Goal: Check status: Check status

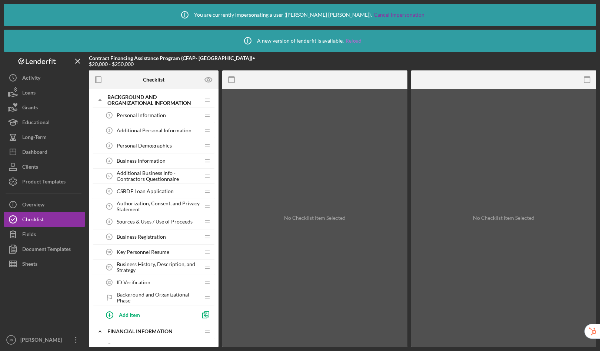
click at [353, 41] on link "Reload" at bounding box center [353, 41] width 16 height 6
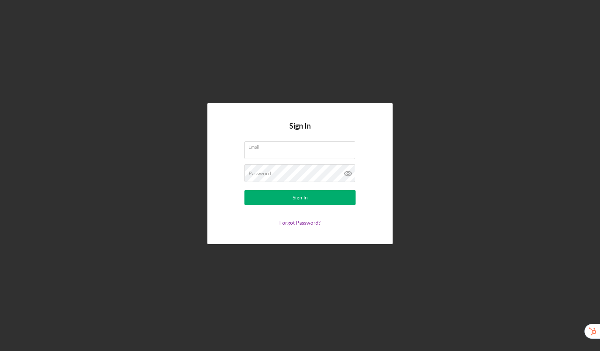
type input "christina.ramada@lenderfit.io"
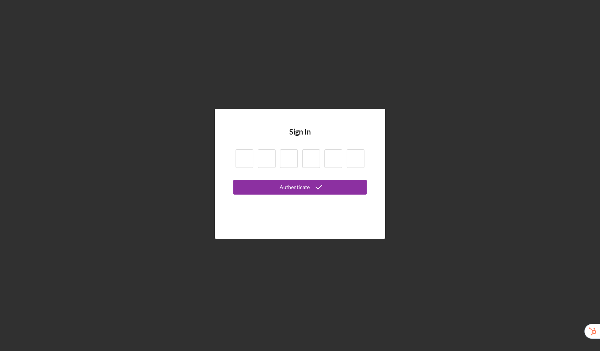
click at [240, 159] on input at bounding box center [244, 158] width 18 height 19
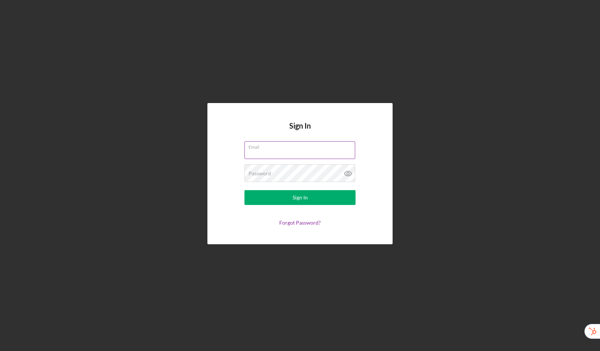
click at [262, 148] on div "Email" at bounding box center [299, 150] width 111 height 19
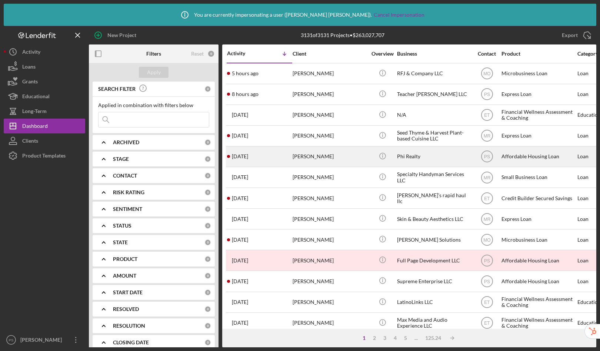
click at [351, 158] on div "[PERSON_NAME]" at bounding box center [330, 157] width 74 height 20
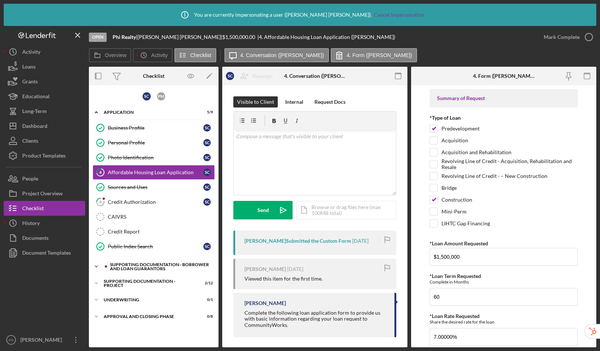
click at [146, 265] on div "Supporting Documentation - Borrower and Loan Guarantors" at bounding box center [159, 266] width 99 height 9
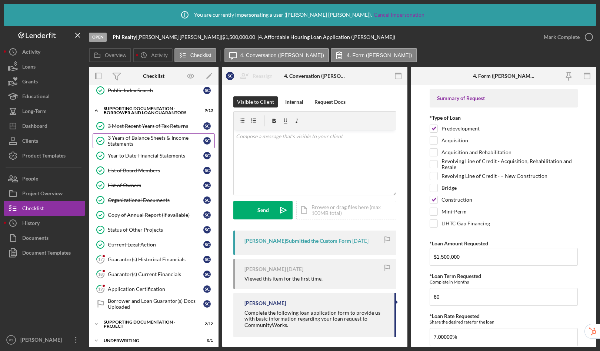
scroll to position [177, 0]
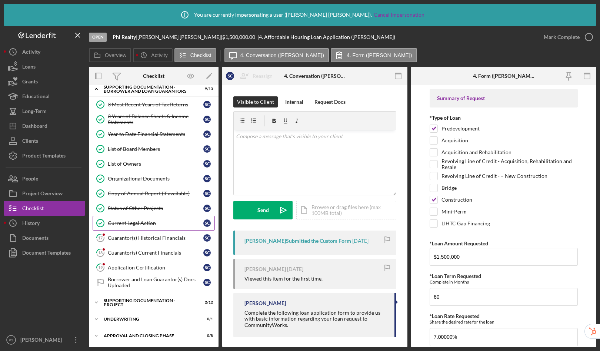
click at [131, 224] on div "Current Legal Action" at bounding box center [156, 223] width 96 height 6
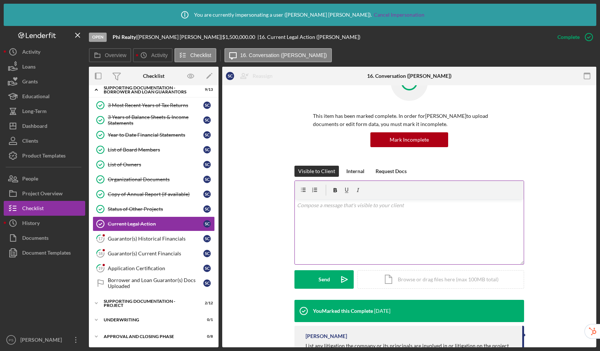
scroll to position [64, 0]
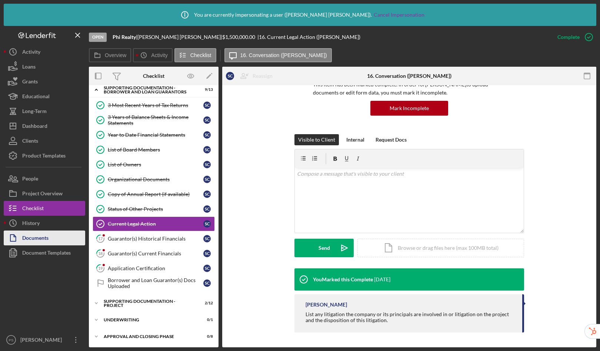
click at [29, 238] on div "Documents" at bounding box center [35, 238] width 26 height 17
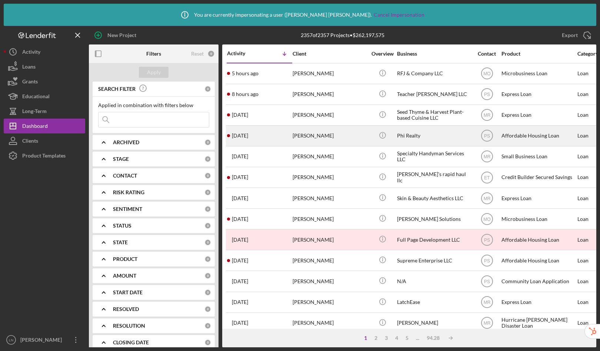
click at [317, 138] on div "[PERSON_NAME]" at bounding box center [330, 136] width 74 height 20
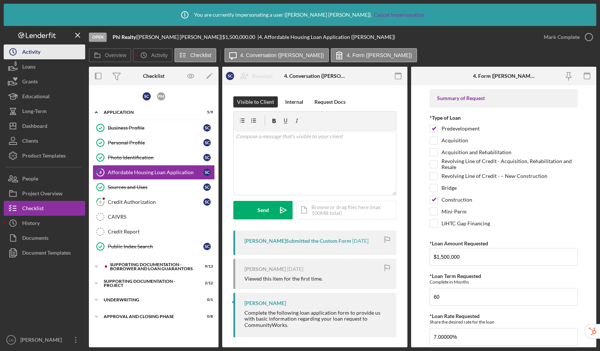
click at [31, 51] on div "Activity" at bounding box center [31, 52] width 18 height 17
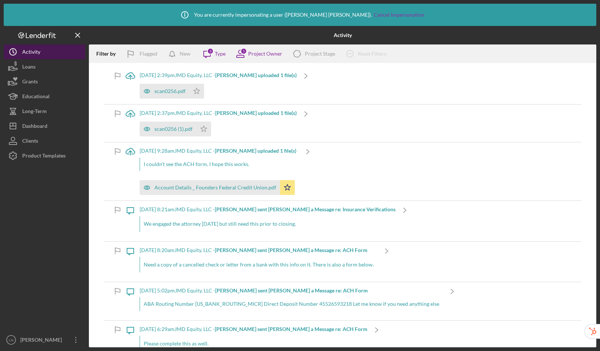
click at [45, 53] on button "Icon/History Activity" at bounding box center [44, 51] width 81 height 15
click at [219, 55] on div "Type" at bounding box center [220, 54] width 11 height 6
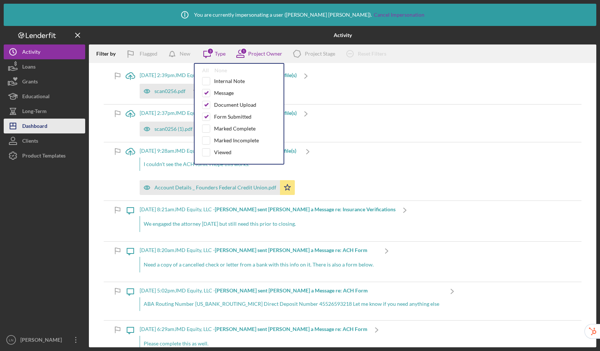
click at [40, 126] on div "Dashboard" at bounding box center [34, 126] width 25 height 17
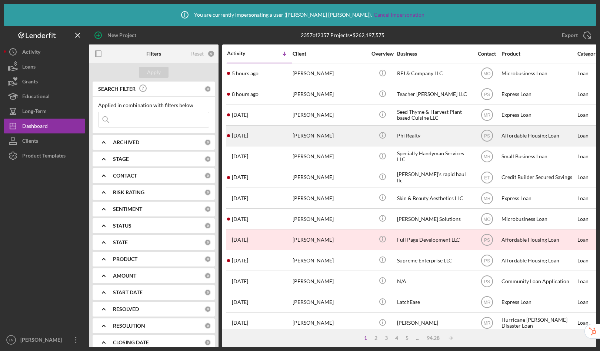
click at [343, 132] on div "[PERSON_NAME]" at bounding box center [330, 136] width 74 height 20
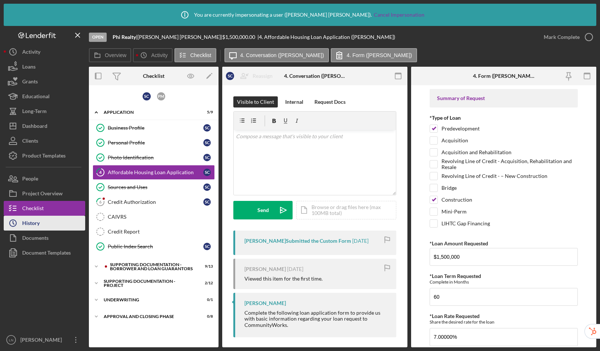
click at [46, 224] on button "Icon/History History" at bounding box center [44, 223] width 81 height 15
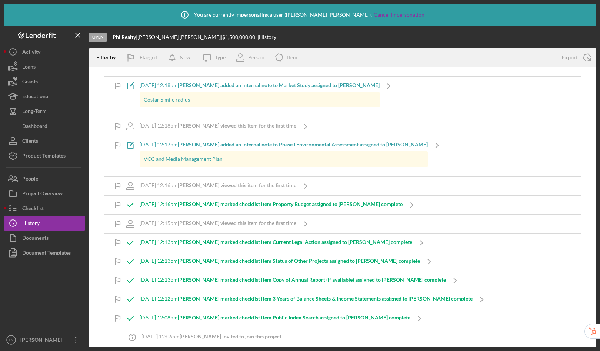
scroll to position [1911, 0]
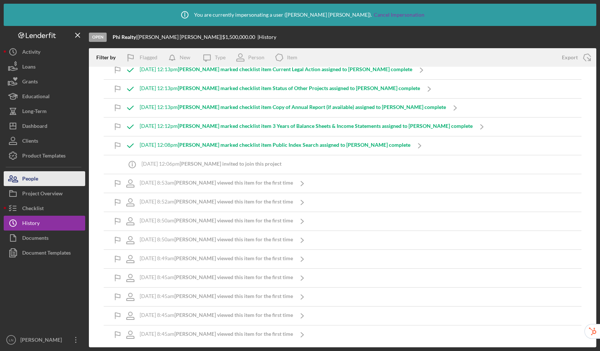
click at [51, 180] on button "People" at bounding box center [44, 178] width 81 height 15
